Goal: Task Accomplishment & Management: Complete application form

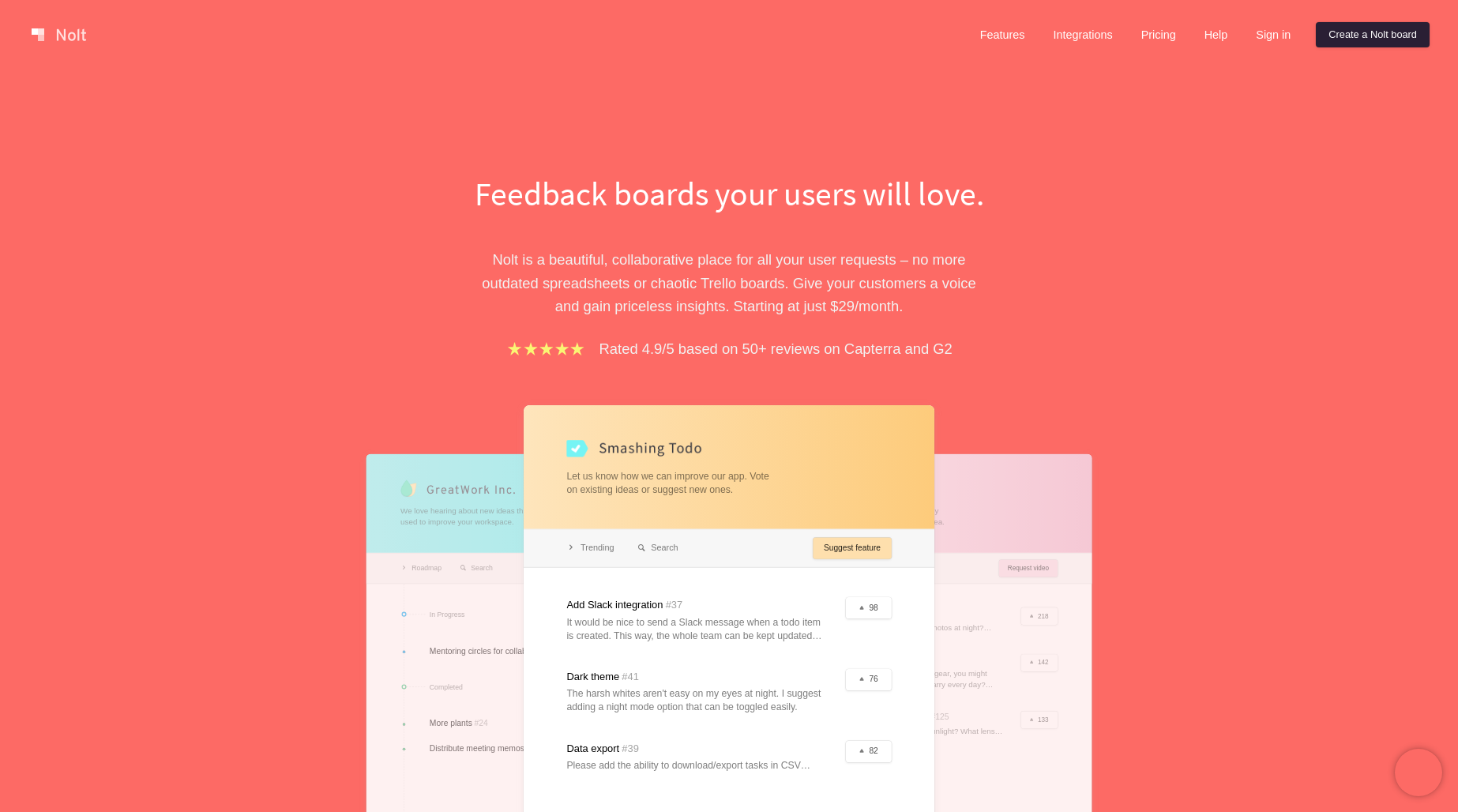
click at [1371, 34] on link "Create a Nolt board" at bounding box center [1373, 34] width 114 height 25
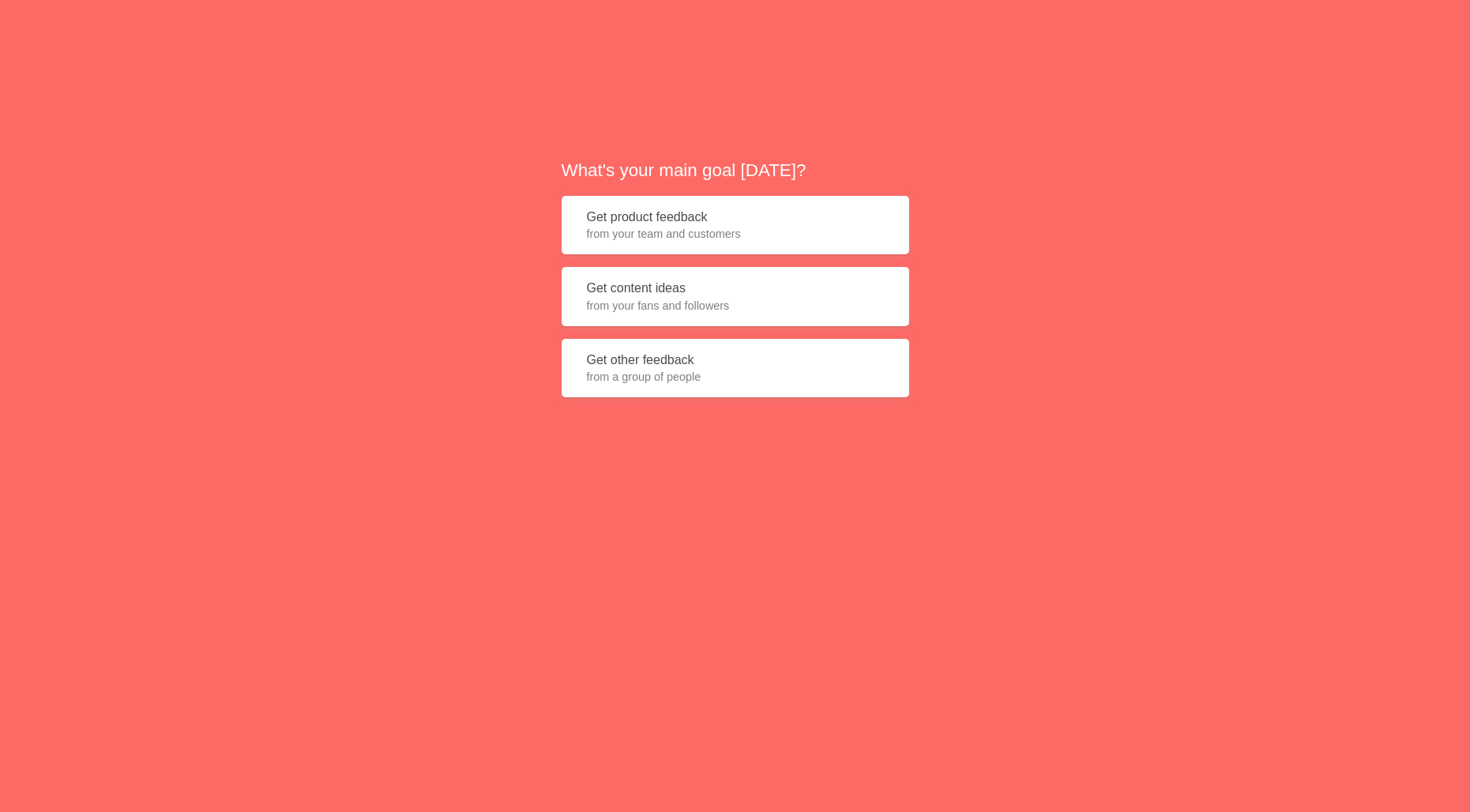
click at [758, 303] on span "from your fans and followers" at bounding box center [736, 305] width 297 height 16
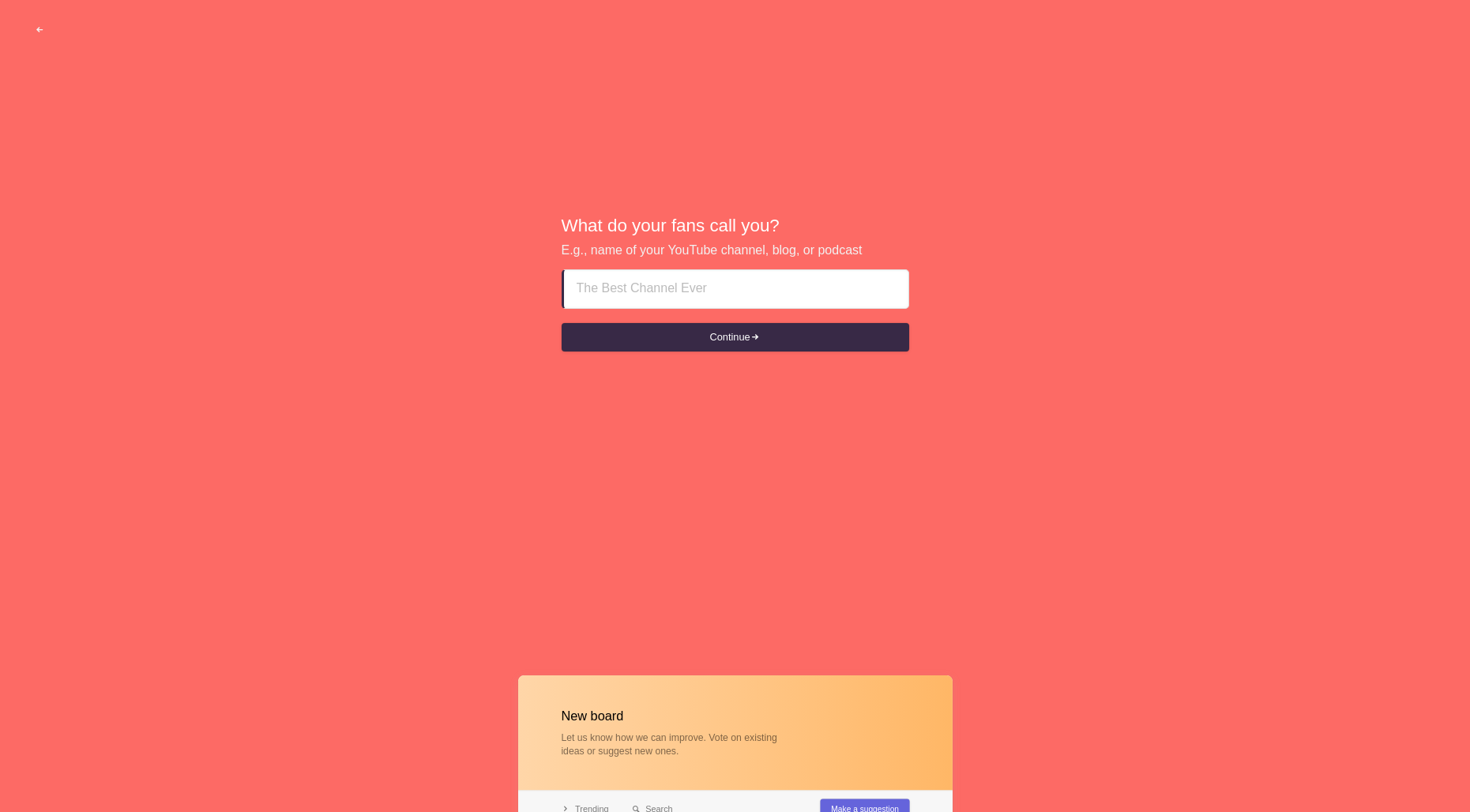
click at [628, 289] on input at bounding box center [736, 289] width 319 height 38
type input "Agile Ice Coffee"
click at [780, 334] on button "Continue" at bounding box center [735, 337] width 347 height 29
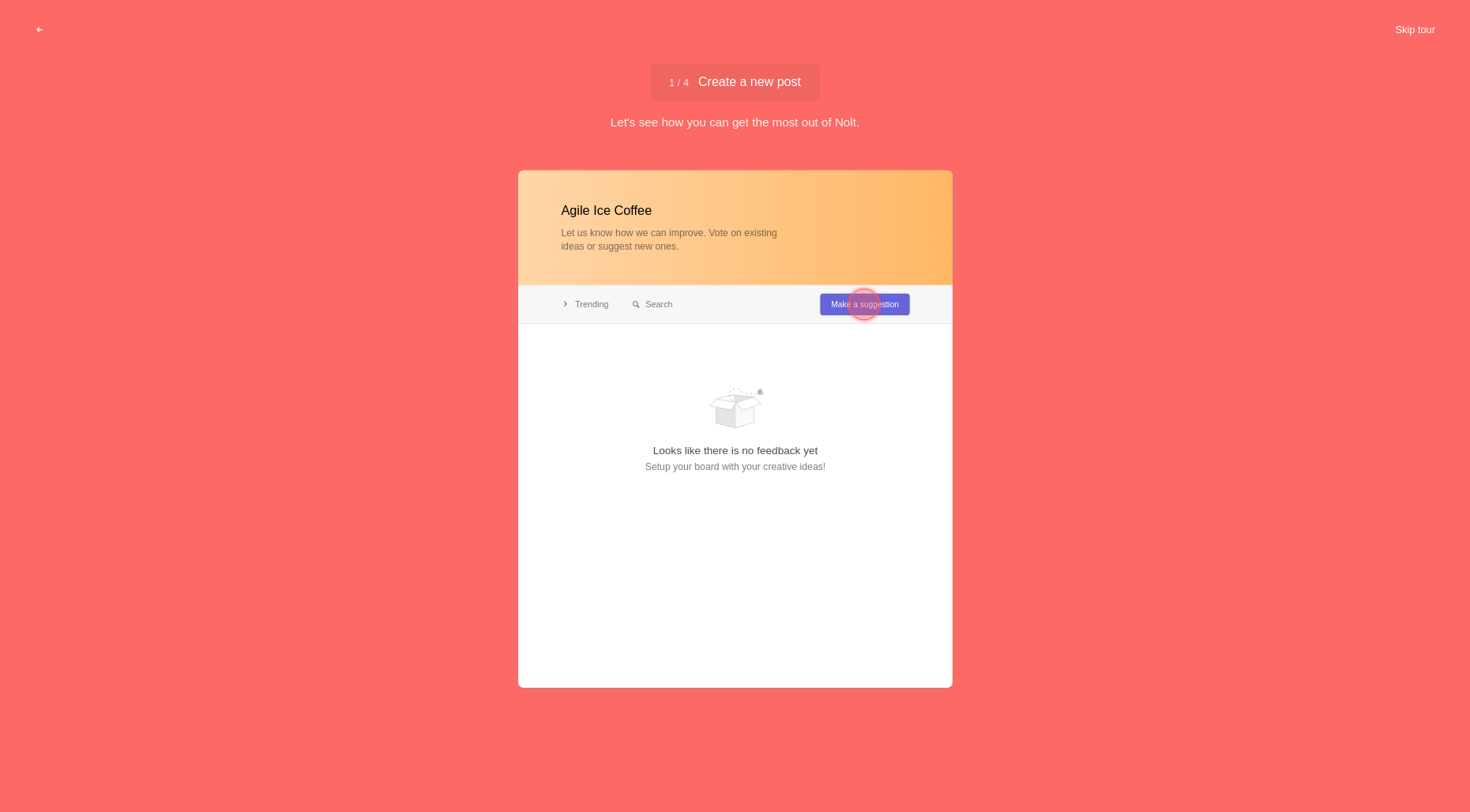
click at [1410, 28] on button "Skip tour" at bounding box center [1415, 30] width 78 height 29
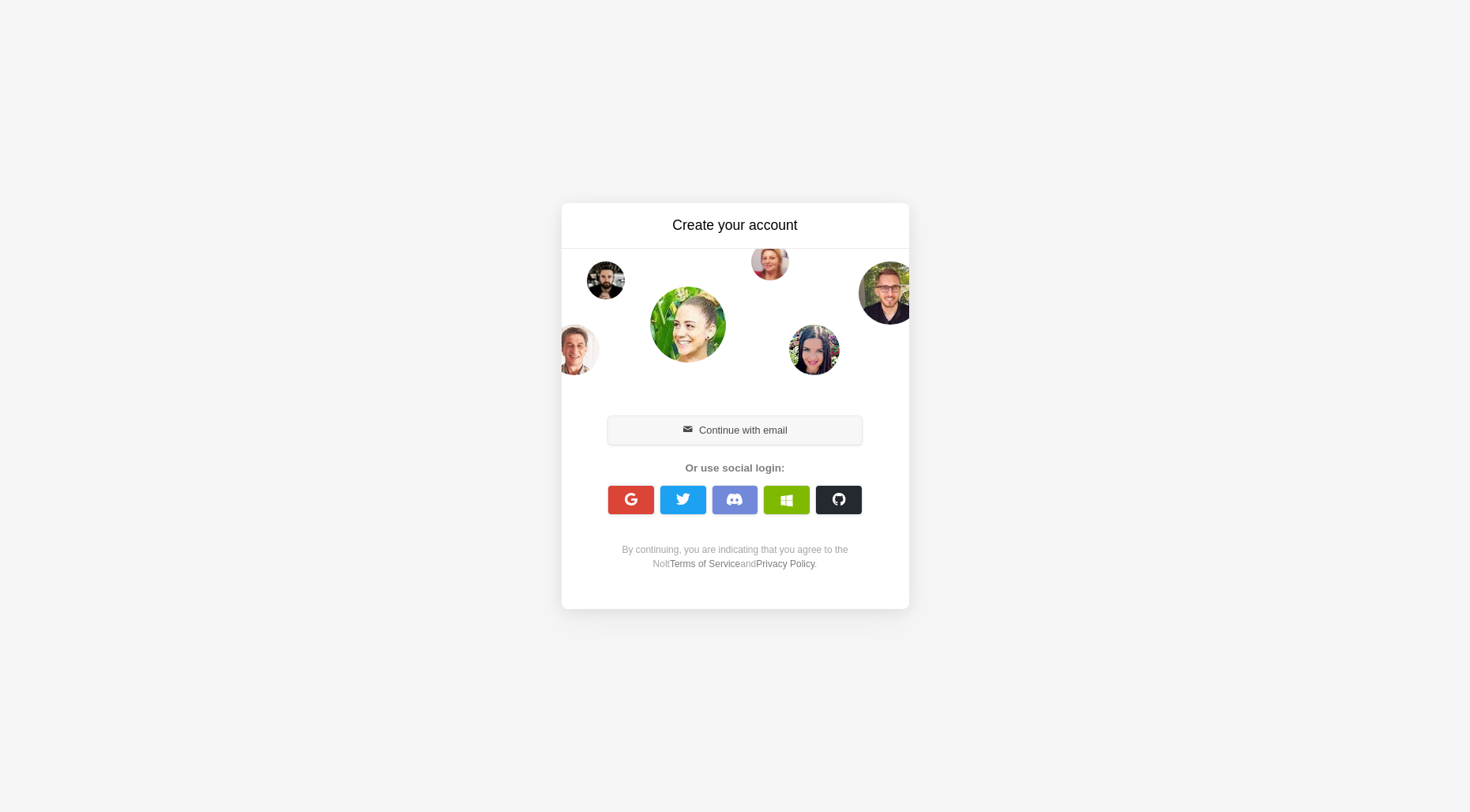
click at [712, 428] on button "Continue with email" at bounding box center [735, 430] width 254 height 29
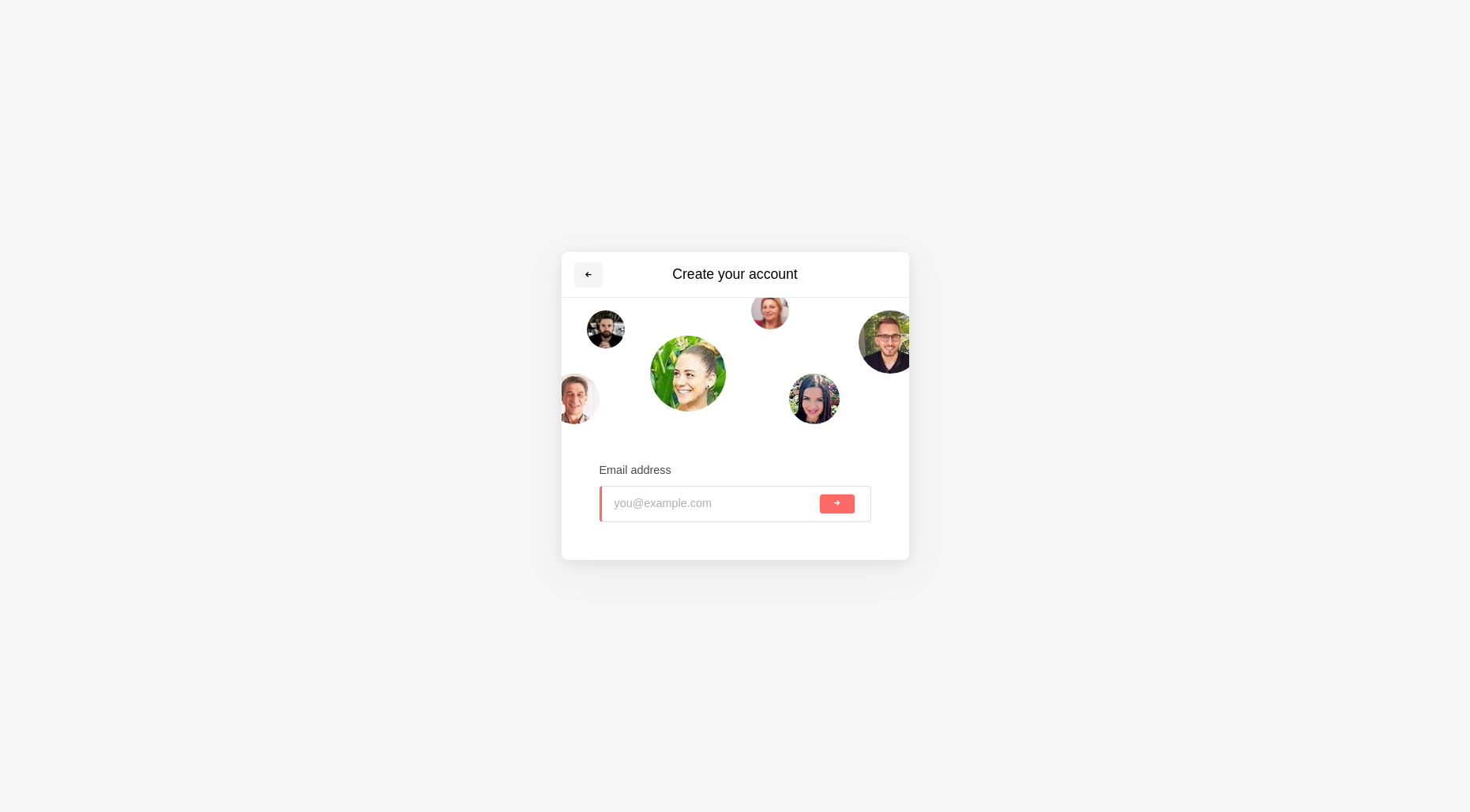
click at [587, 277] on span at bounding box center [588, 274] width 9 height 9
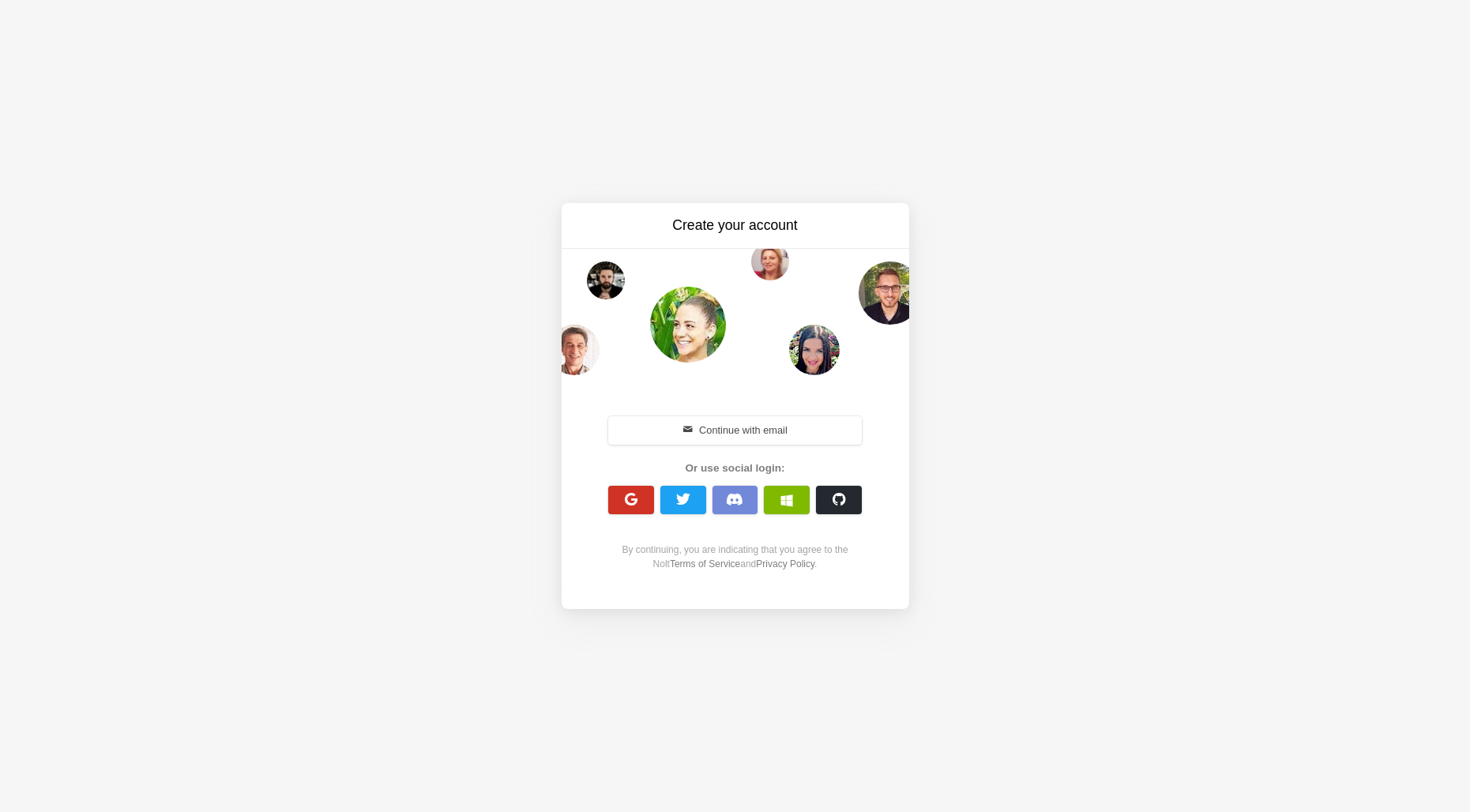
click at [620, 498] on button "button" at bounding box center [631, 500] width 46 height 29
